Goal: Navigation & Orientation: Find specific page/section

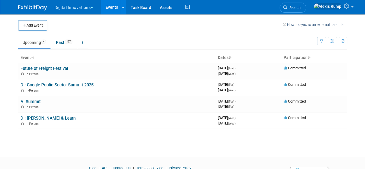
click at [90, 9] on button "Digital Innovations" at bounding box center [77, 6] width 46 height 13
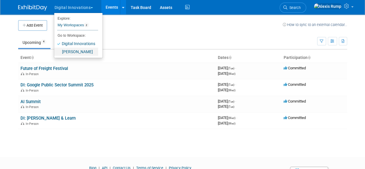
click at [79, 50] on link "[PERSON_NAME]" at bounding box center [76, 52] width 44 height 8
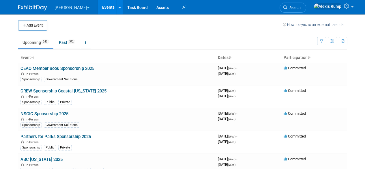
scroll to position [1242, 0]
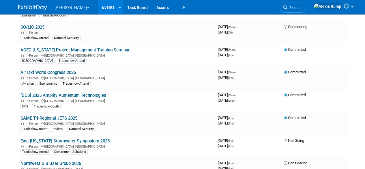
click at [76, 93] on link "[DCS] 2025 Amplify Aumentum Technologies" at bounding box center [63, 95] width 86 height 5
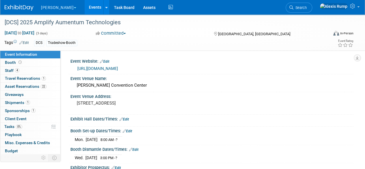
click at [111, 67] on link "[URL][DOMAIN_NAME]" at bounding box center [97, 68] width 41 height 5
